Goal: Navigation & Orientation: Find specific page/section

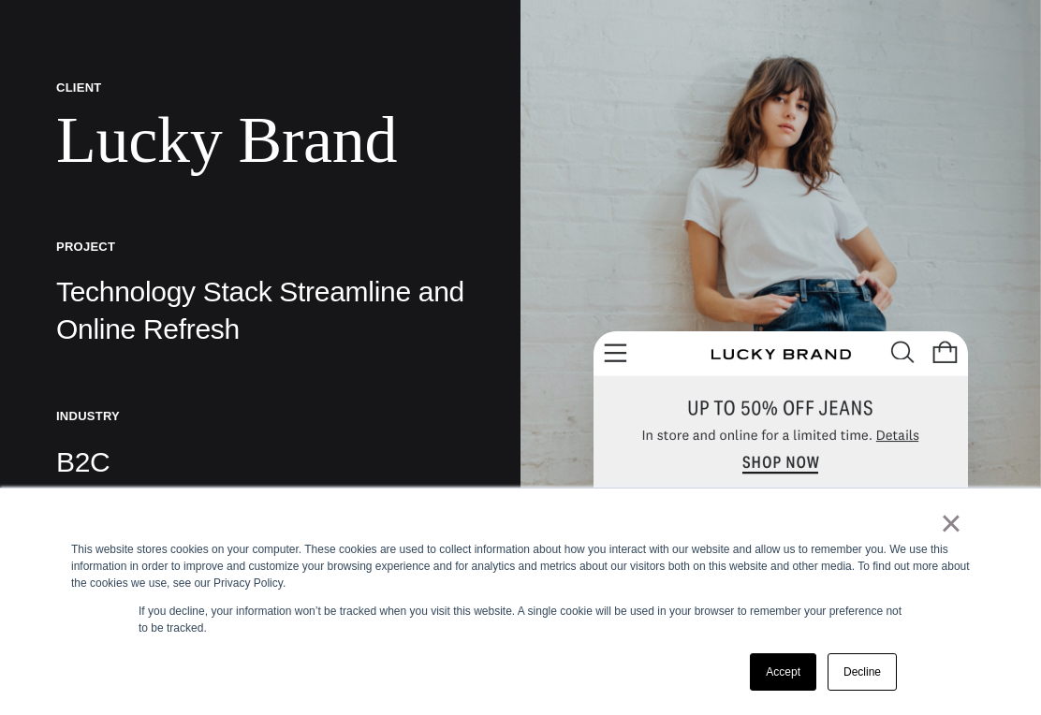
scroll to position [260, 0]
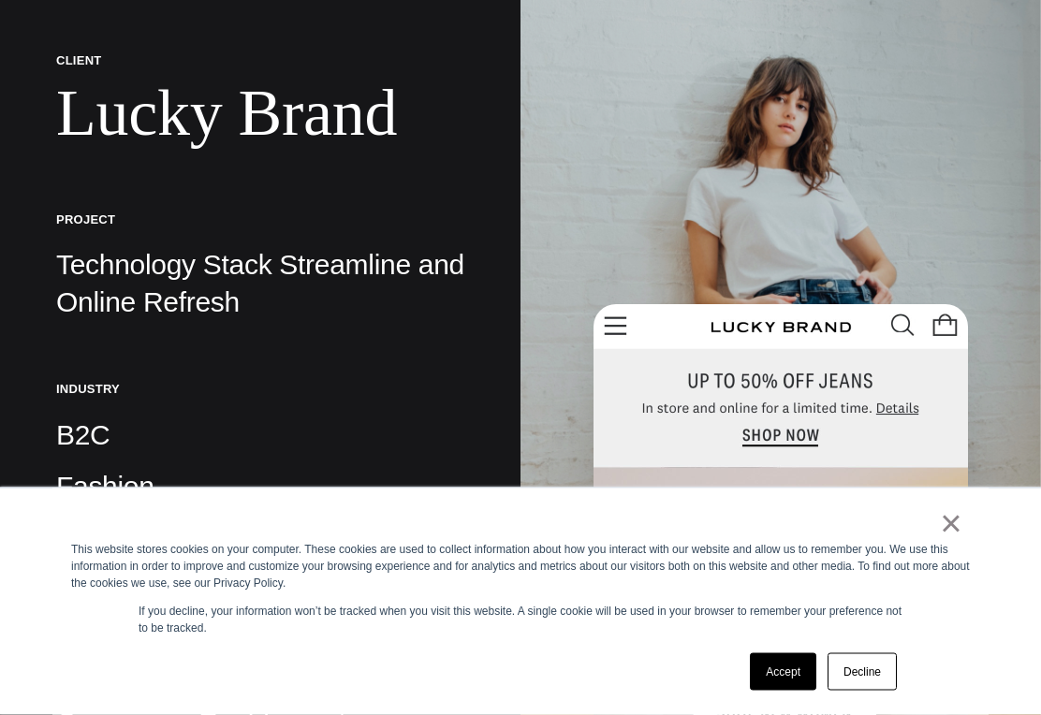
click at [950, 532] on link "×" at bounding box center [951, 523] width 22 height 17
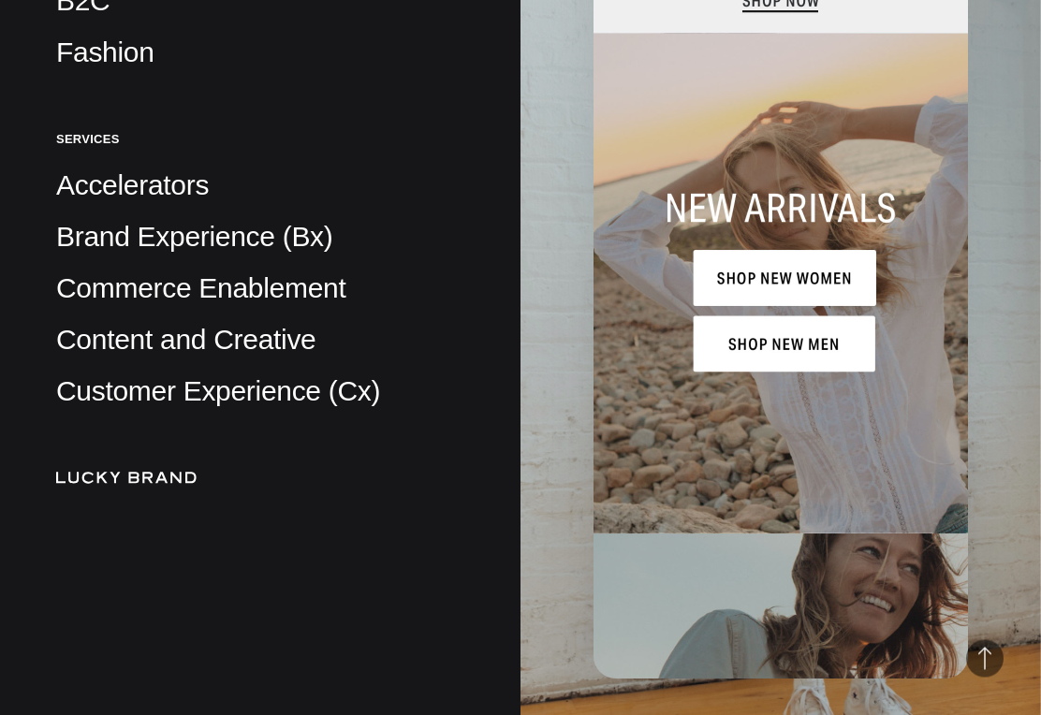
scroll to position [711, 0]
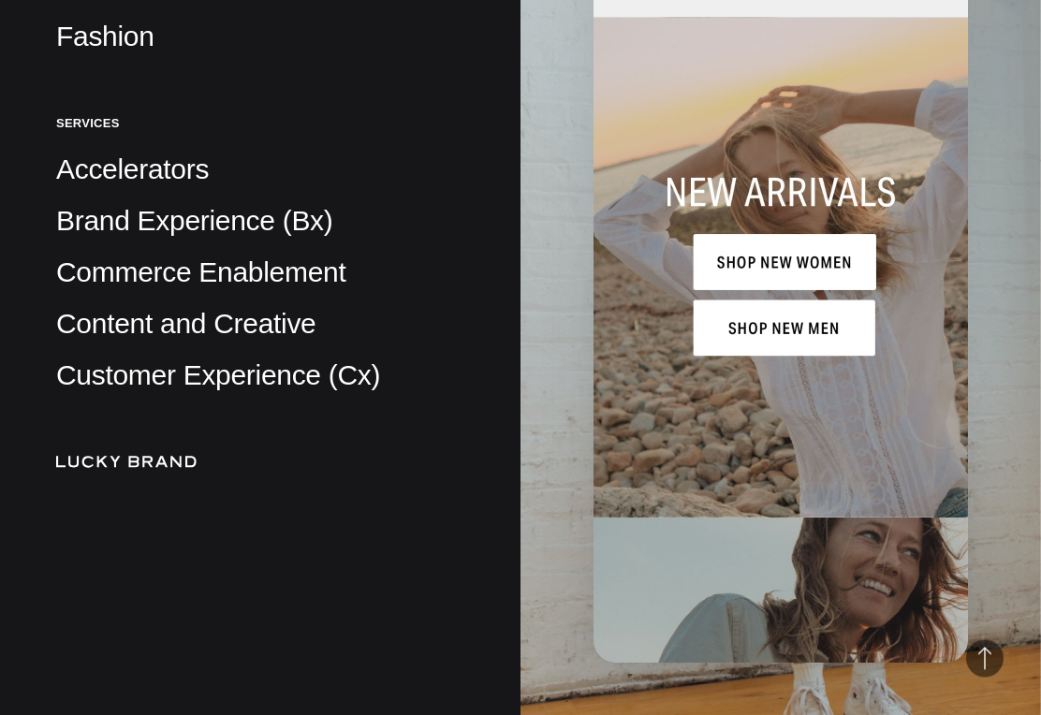
click at [93, 468] on img at bounding box center [126, 462] width 140 height 11
click at [85, 468] on img at bounding box center [126, 462] width 140 height 11
click at [97, 491] on div "Client Lucky Brand Project Technology Stack Streamline and Online Refresh Indus…" at bounding box center [260, 27] width 521 height 1476
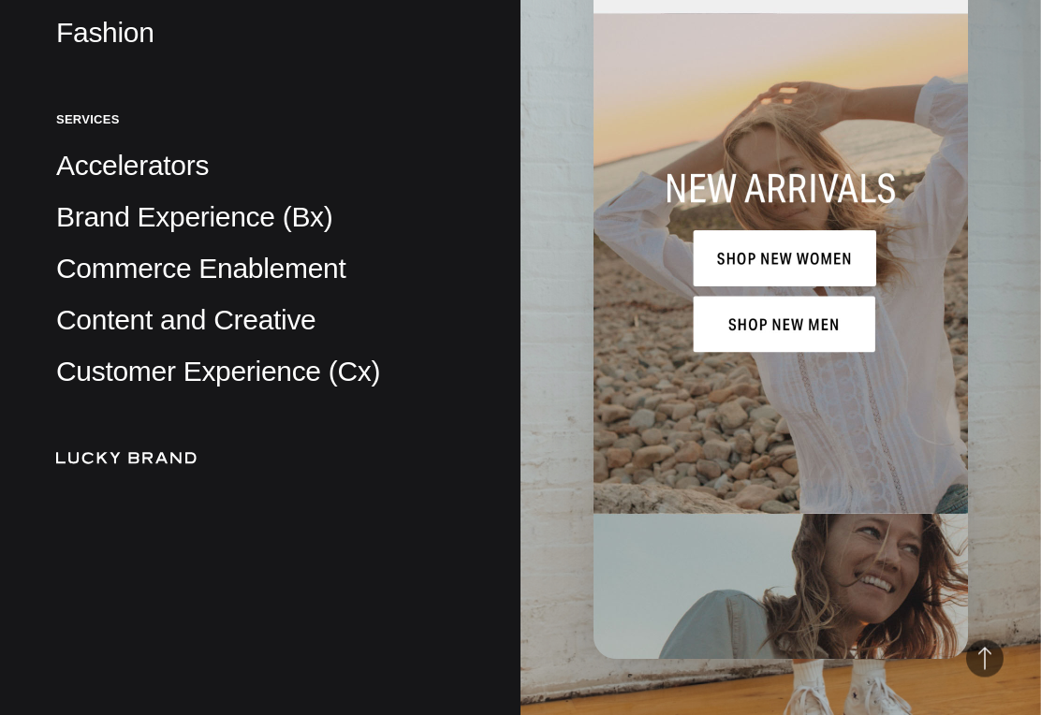
scroll to position [715, 0]
click at [812, 280] on img at bounding box center [781, 254] width 374 height 809
click at [775, 295] on img at bounding box center [781, 254] width 374 height 809
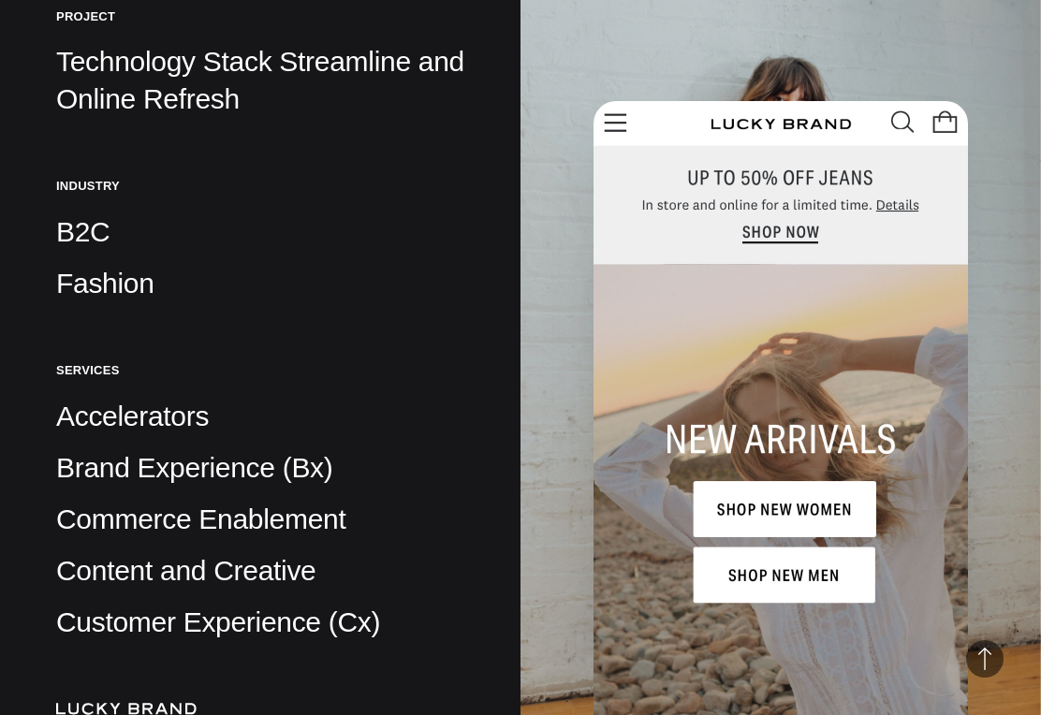
scroll to position [463, 0]
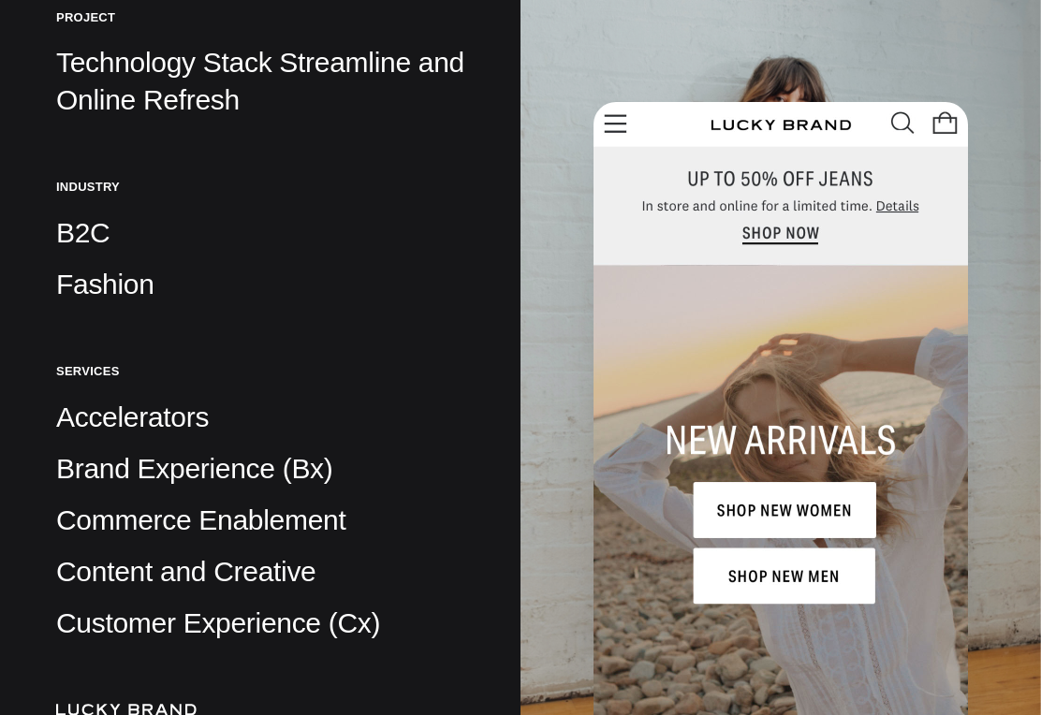
click at [75, 242] on p "B2C" at bounding box center [260, 232] width 408 height 37
click at [71, 235] on p "B2C" at bounding box center [260, 232] width 408 height 37
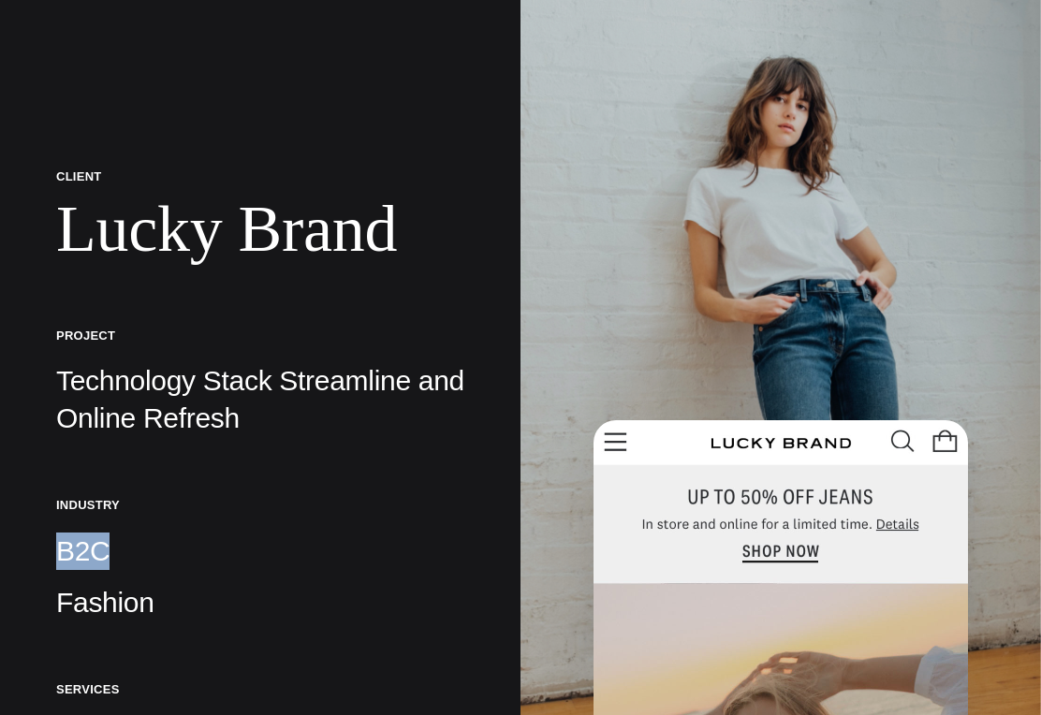
scroll to position [146, 0]
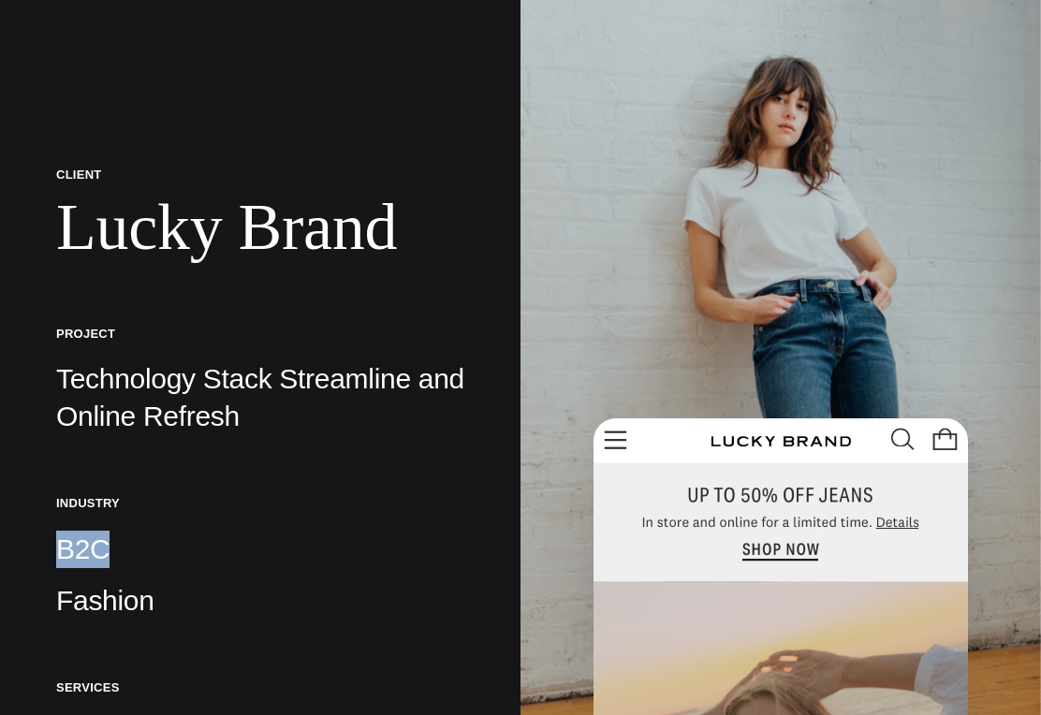
click at [923, 294] on img at bounding box center [781, 357] width 521 height 715
click at [83, 557] on p "B2C" at bounding box center [260, 550] width 408 height 37
click at [73, 555] on p "B2C" at bounding box center [260, 550] width 408 height 37
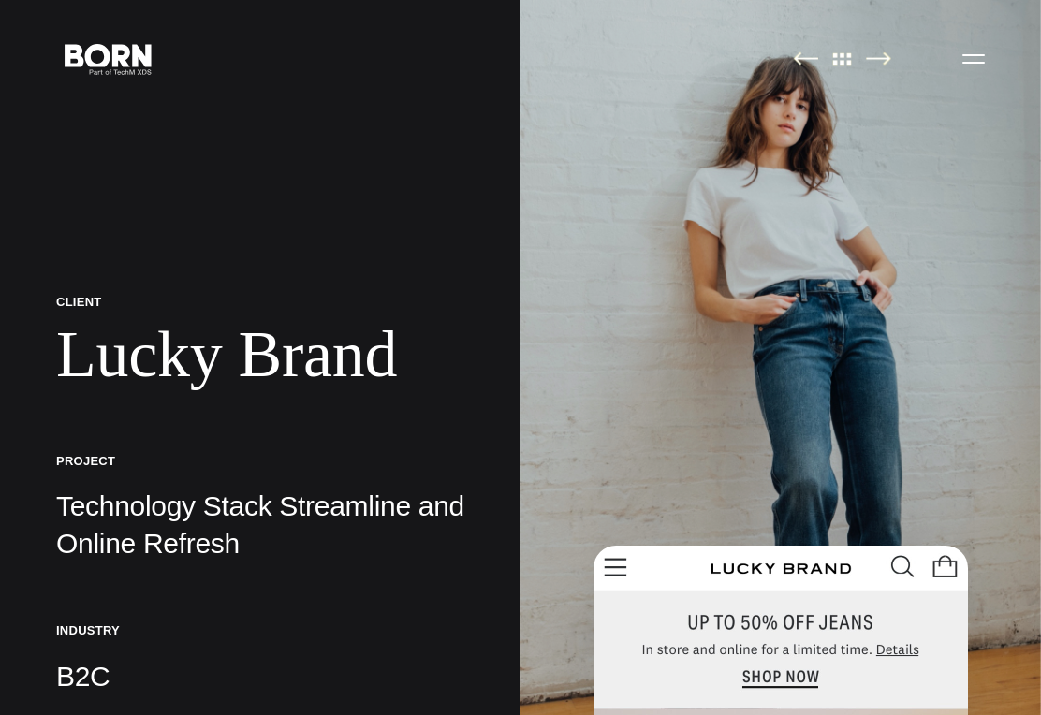
scroll to position [0, 0]
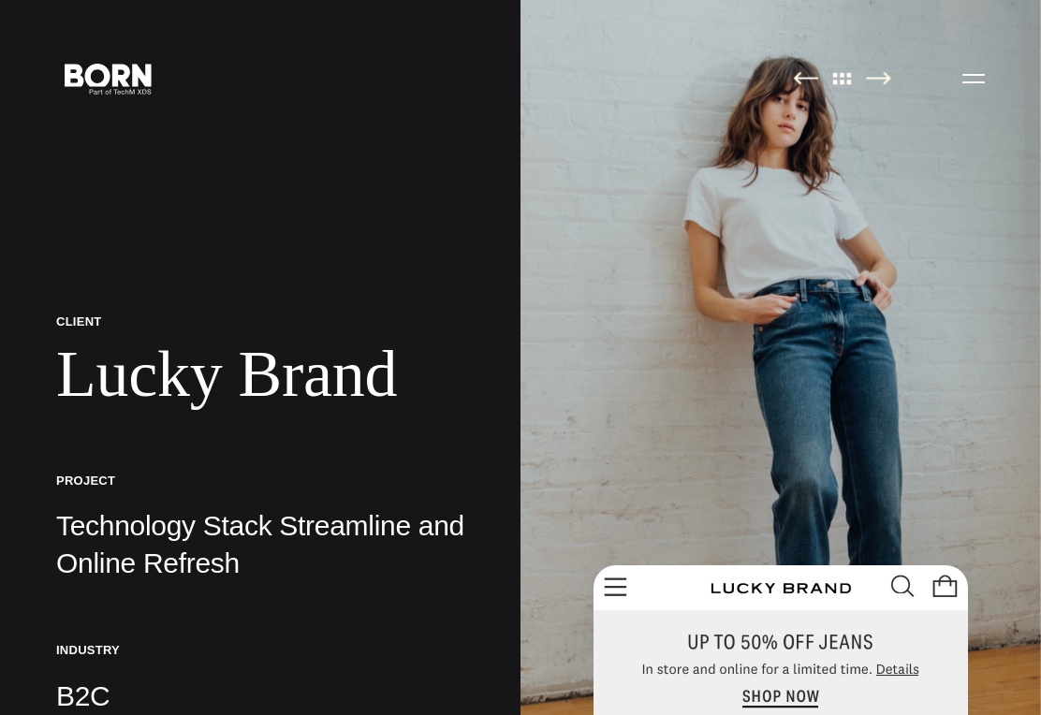
click at [972, 76] on button "Primary Menu" at bounding box center [973, 77] width 45 height 39
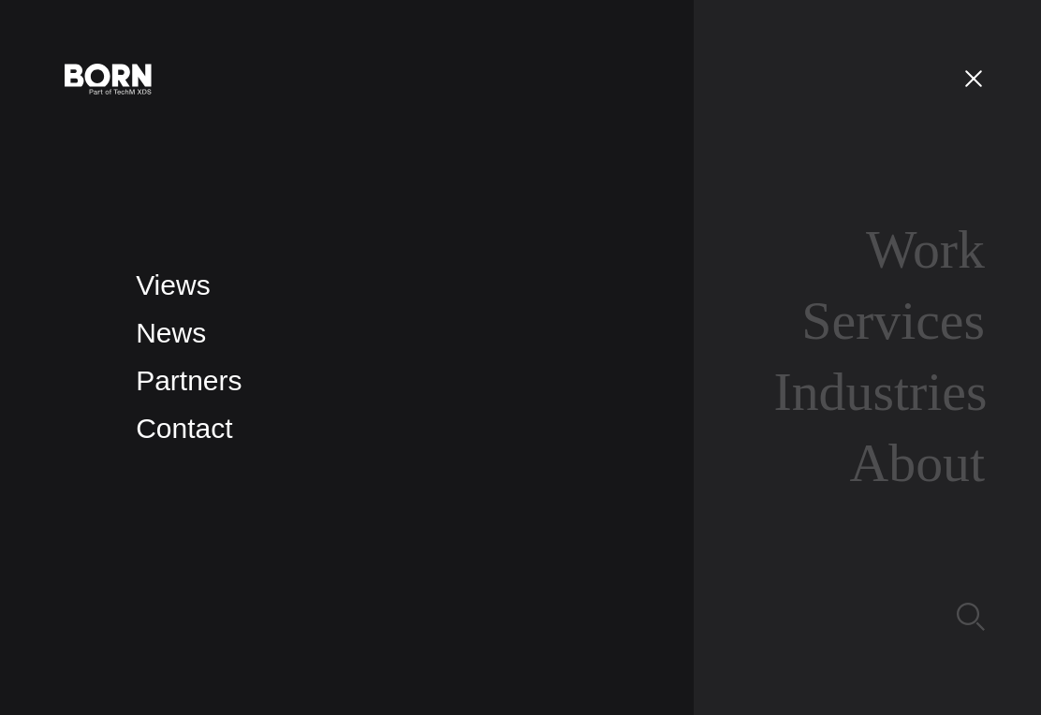
click at [938, 493] on link "About" at bounding box center [917, 463] width 135 height 60
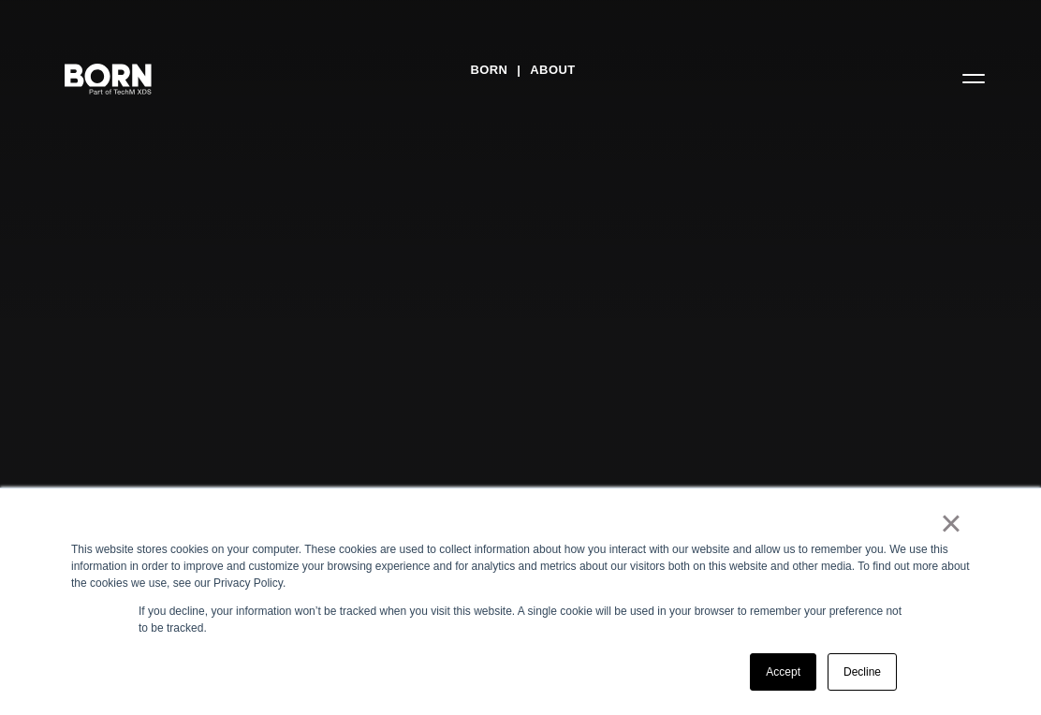
click at [935, 527] on div "×" at bounding box center [516, 528] width 891 height 26
click at [958, 519] on link "×" at bounding box center [951, 523] width 22 height 17
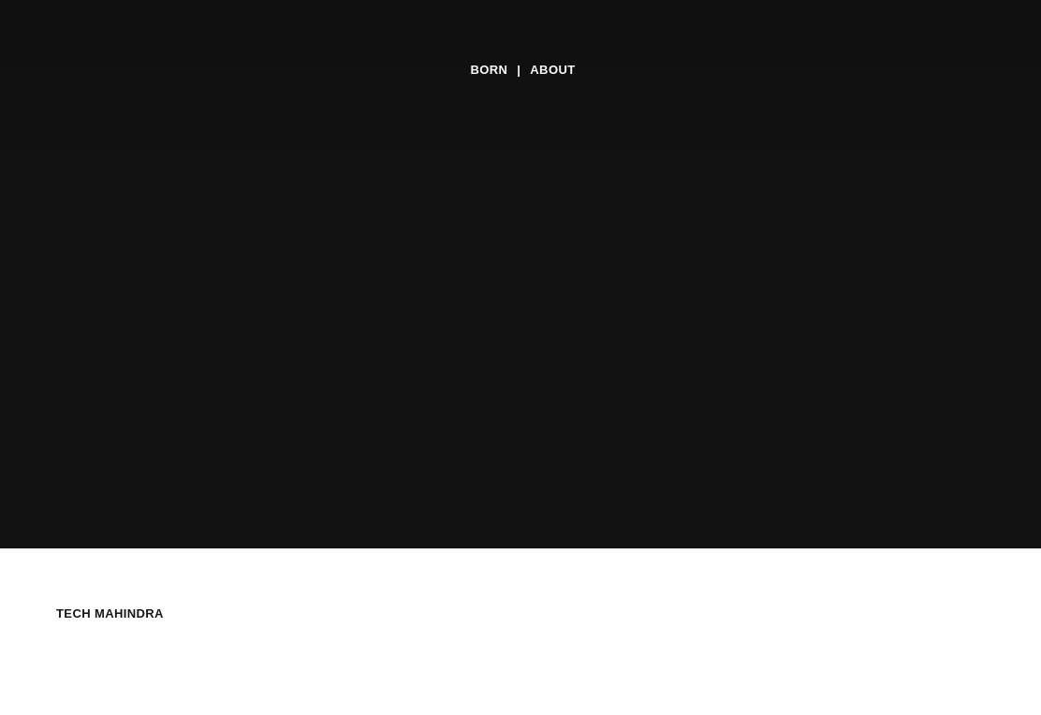
scroll to position [172, 0]
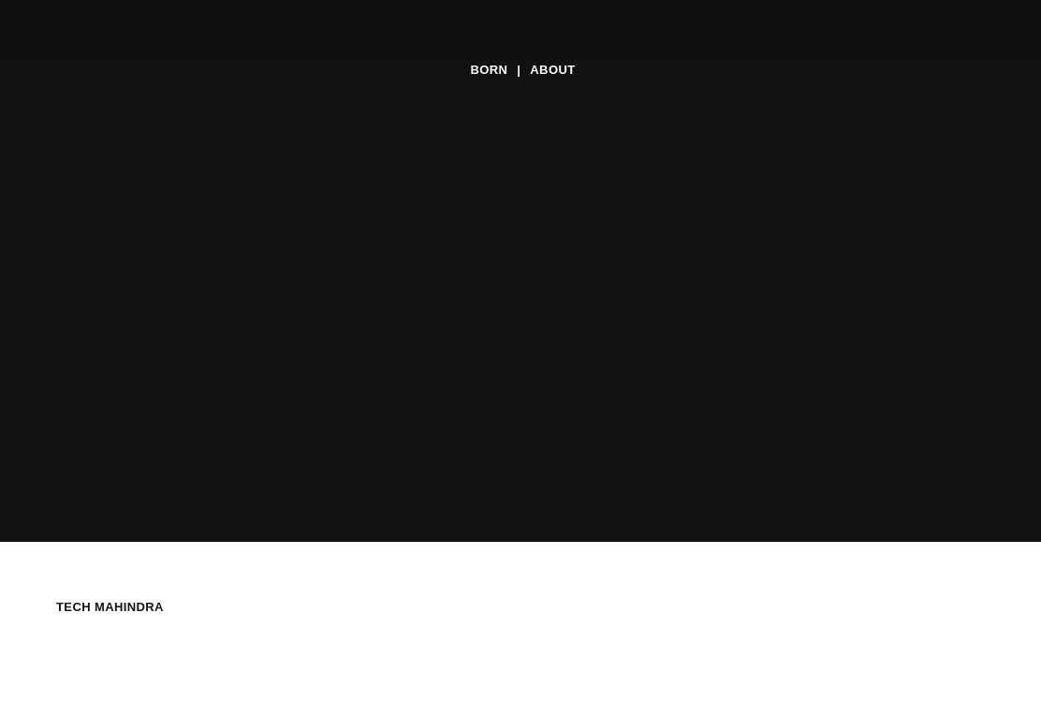
click at [982, 437] on div "BORN About Tech Mahindra We partner with brands to deliver award-winning experi…" at bounding box center [520, 357] width 1041 height 715
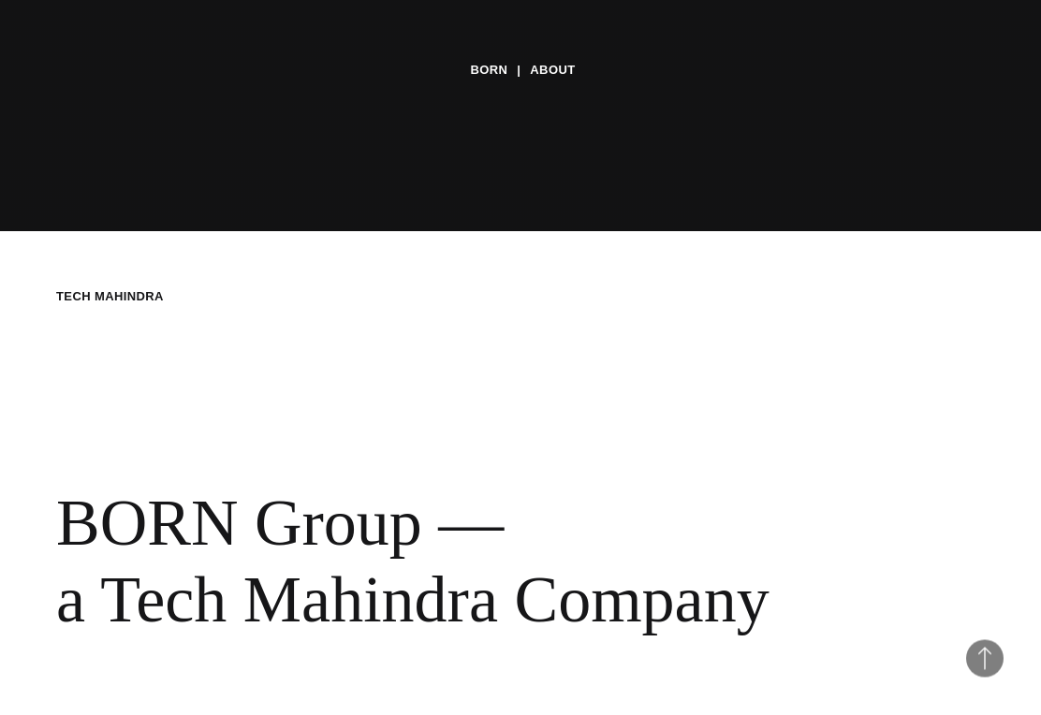
scroll to position [478, 0]
